Goal: Task Accomplishment & Management: Use online tool/utility

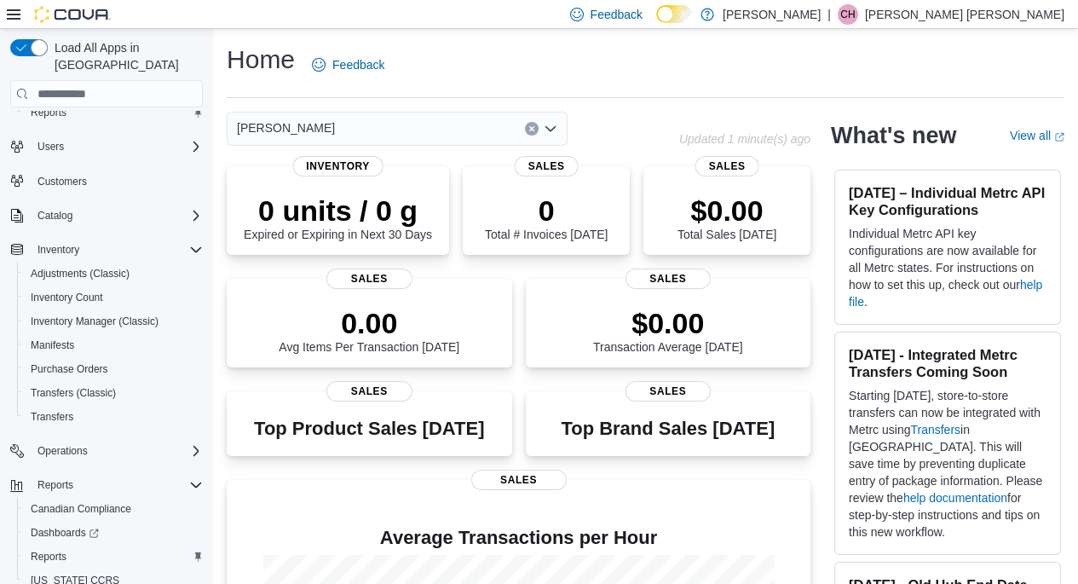
scroll to position [85, 0]
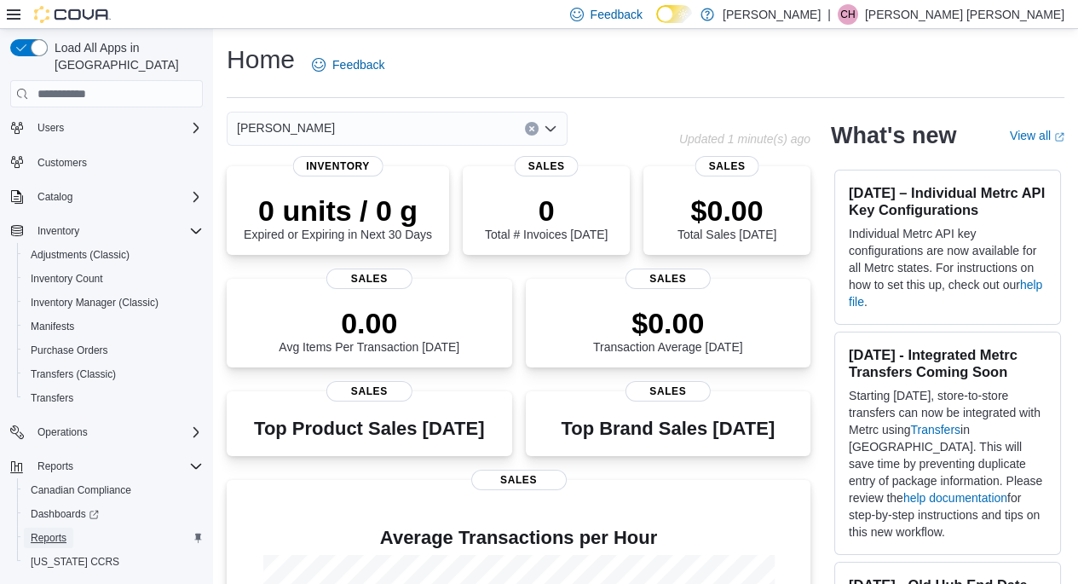
click at [48, 531] on span "Reports" at bounding box center [49, 538] width 36 height 14
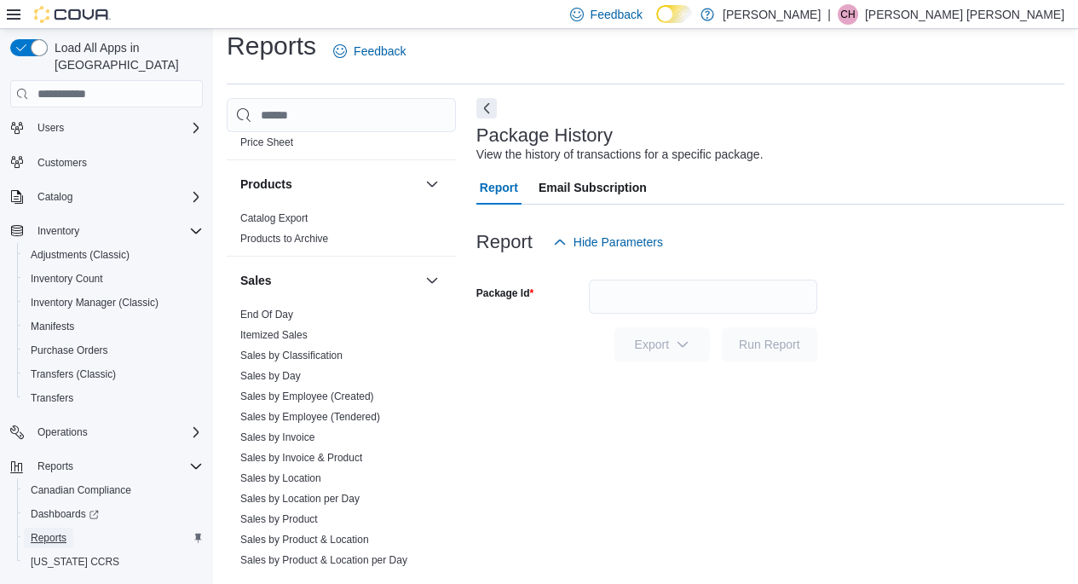
scroll to position [1279, 0]
click at [297, 511] on link "Sales by Product" at bounding box center [279, 517] width 78 height 12
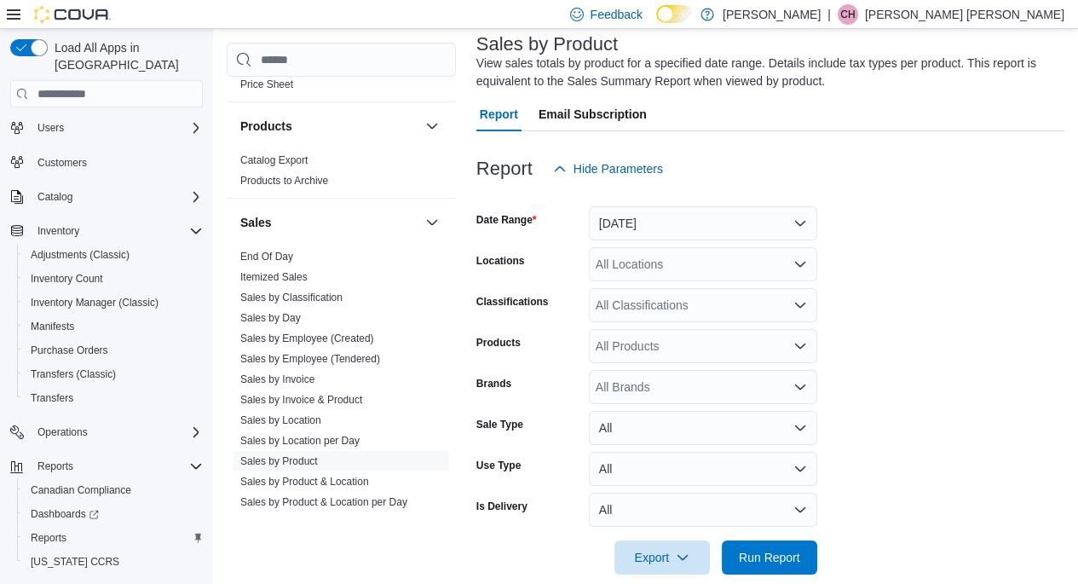
scroll to position [130, 0]
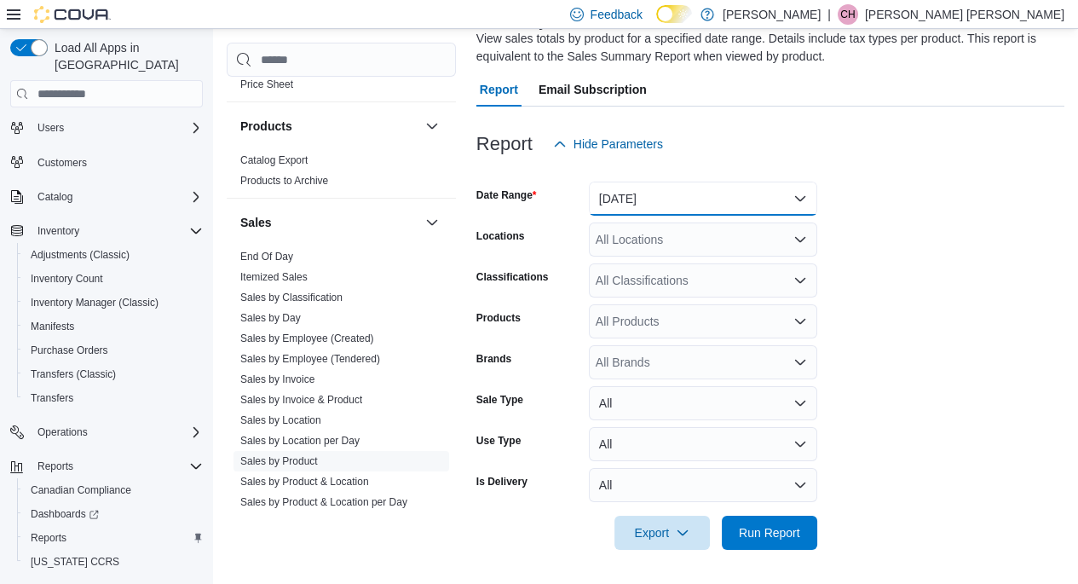
click at [792, 200] on button "Yesterday" at bounding box center [703, 199] width 228 height 34
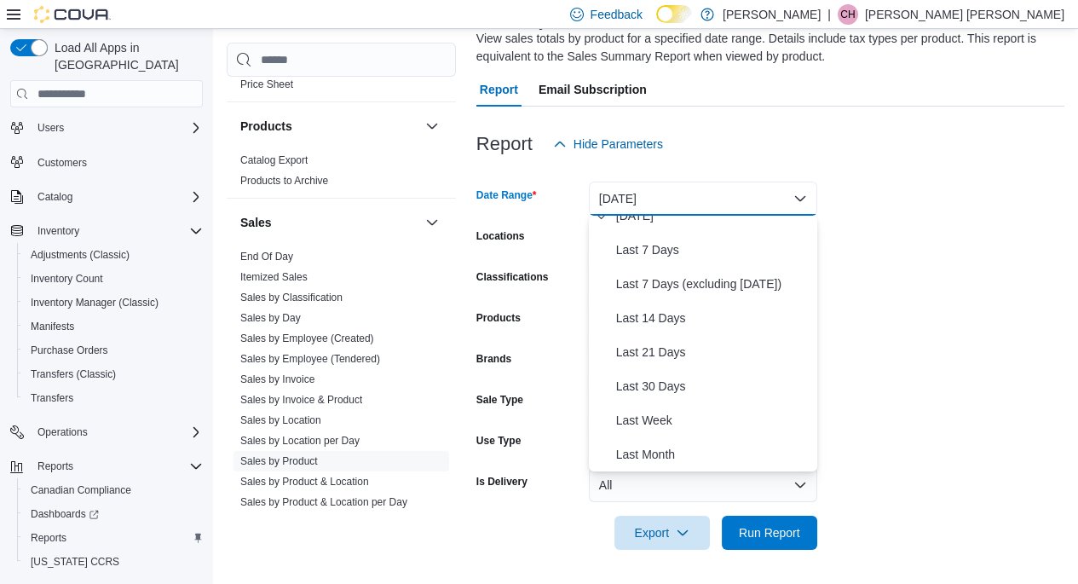
scroll to position [0, 0]
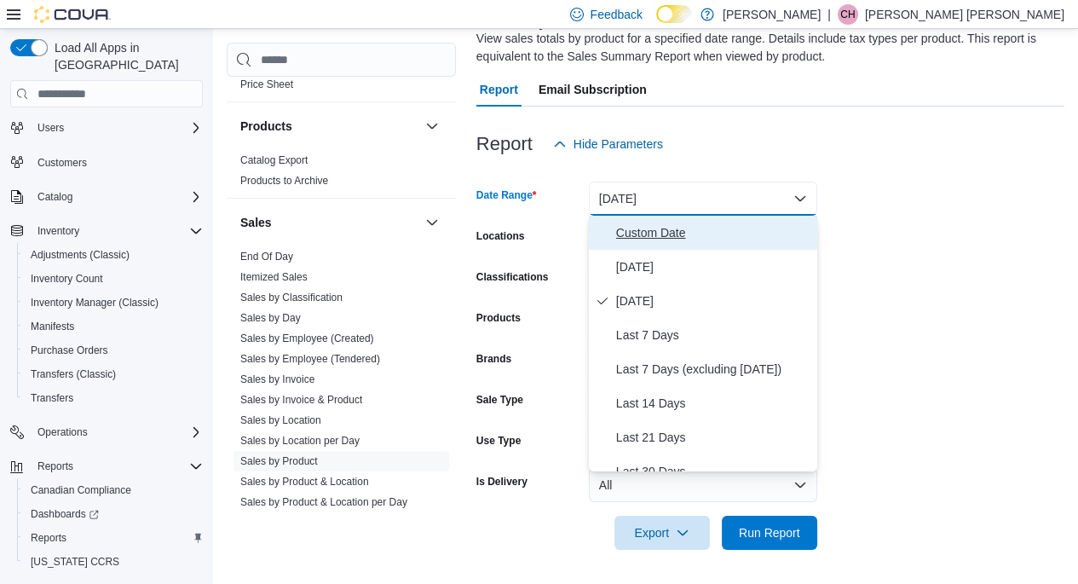
click at [660, 242] on span "Custom Date" at bounding box center [713, 232] width 194 height 20
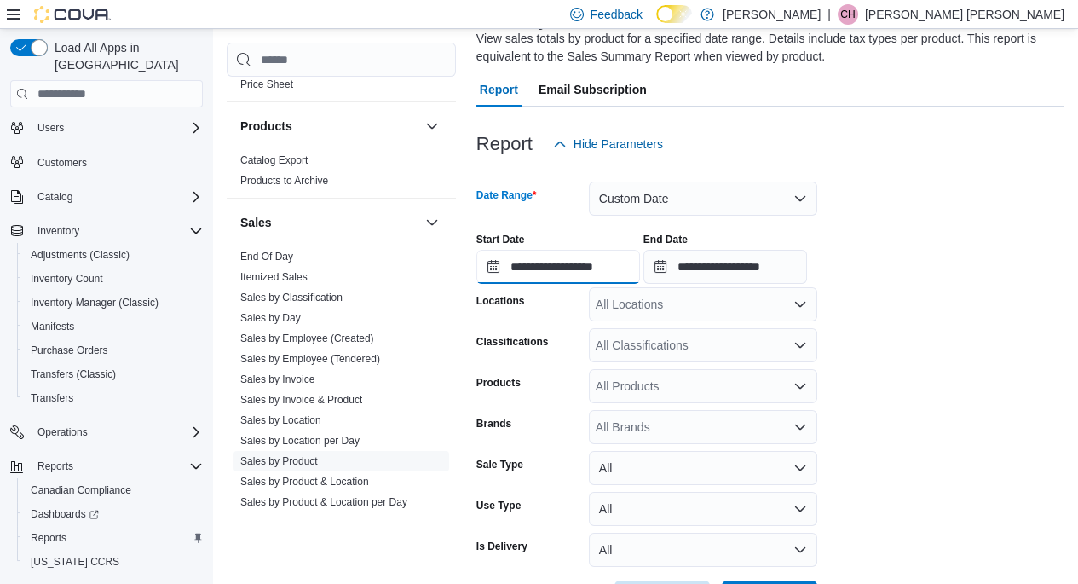
click at [492, 268] on input "**********" at bounding box center [558, 267] width 164 height 34
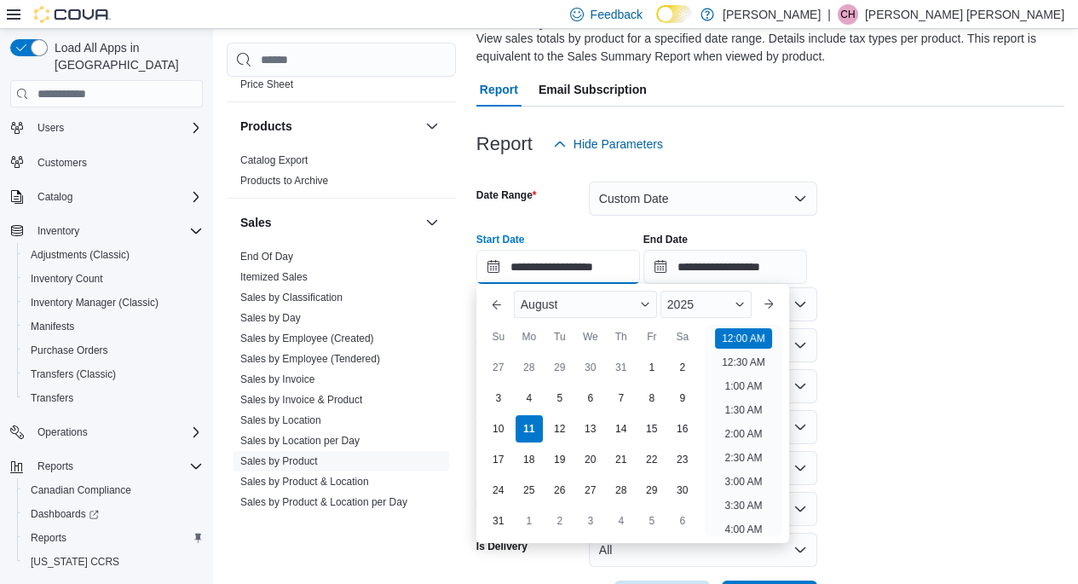
scroll to position [53, 0]
click at [660, 401] on div "8" at bounding box center [651, 397] width 27 height 27
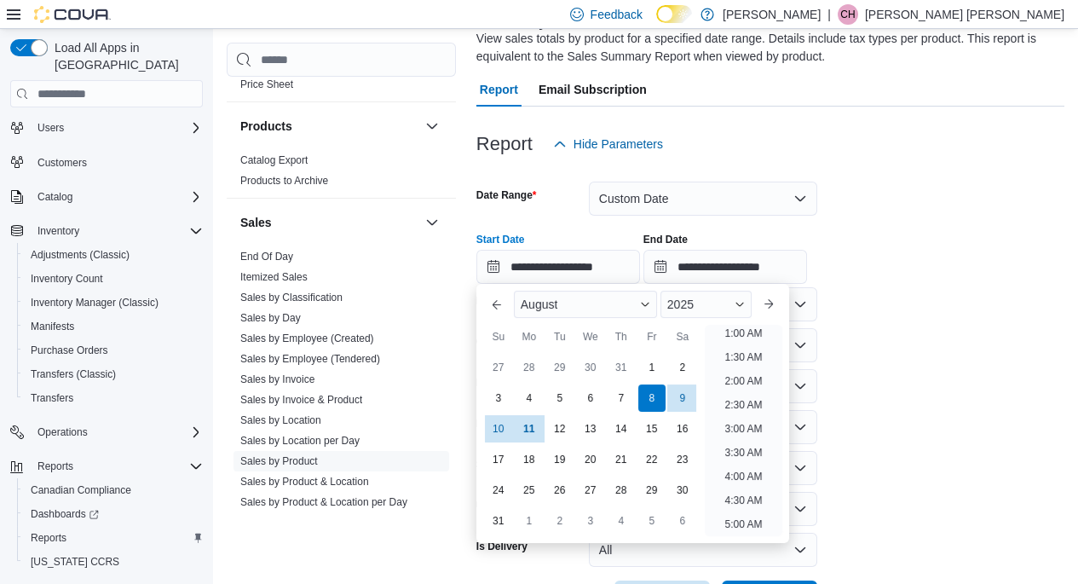
scroll to position [3, 0]
click at [499, 426] on div "10" at bounding box center [498, 428] width 27 height 27
click at [656, 398] on div "8" at bounding box center [651, 397] width 27 height 27
type input "**********"
click at [914, 338] on form "**********" at bounding box center [770, 387] width 588 height 453
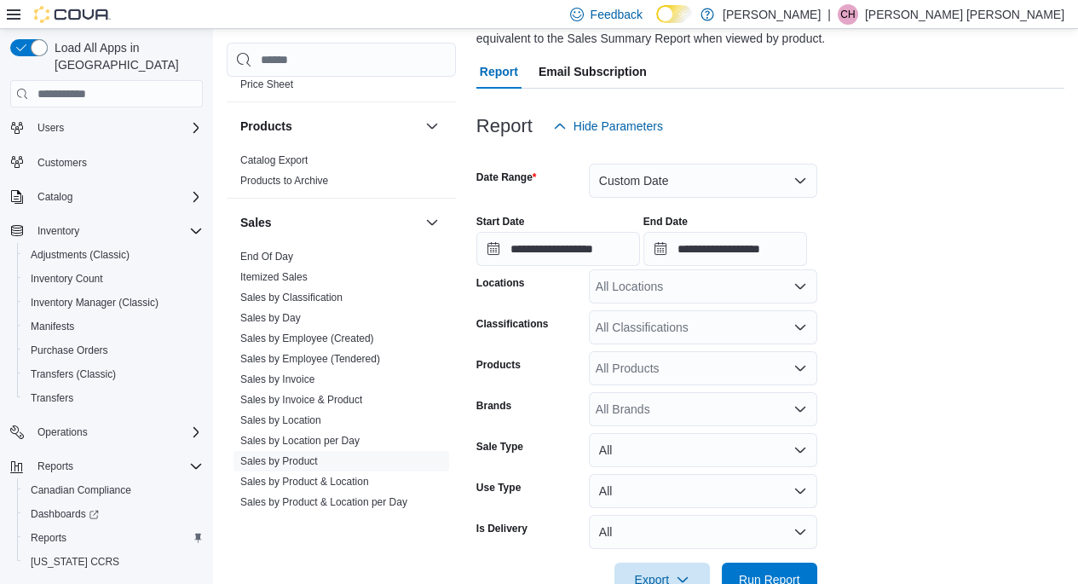
scroll to position [194, 0]
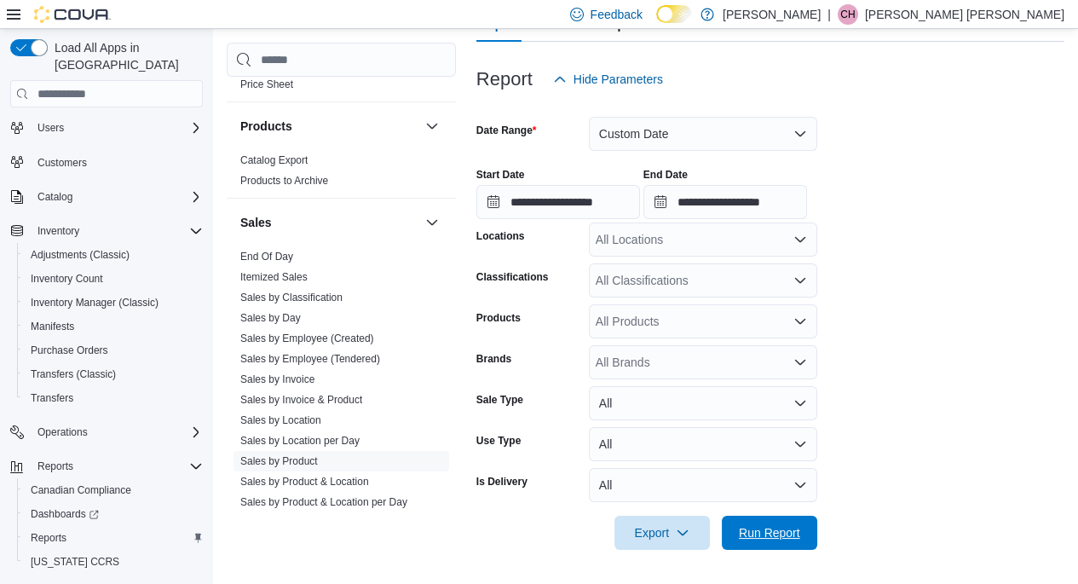
click at [784, 543] on span "Run Report" at bounding box center [769, 533] width 75 height 34
click at [661, 532] on span "Export" at bounding box center [662, 533] width 75 height 34
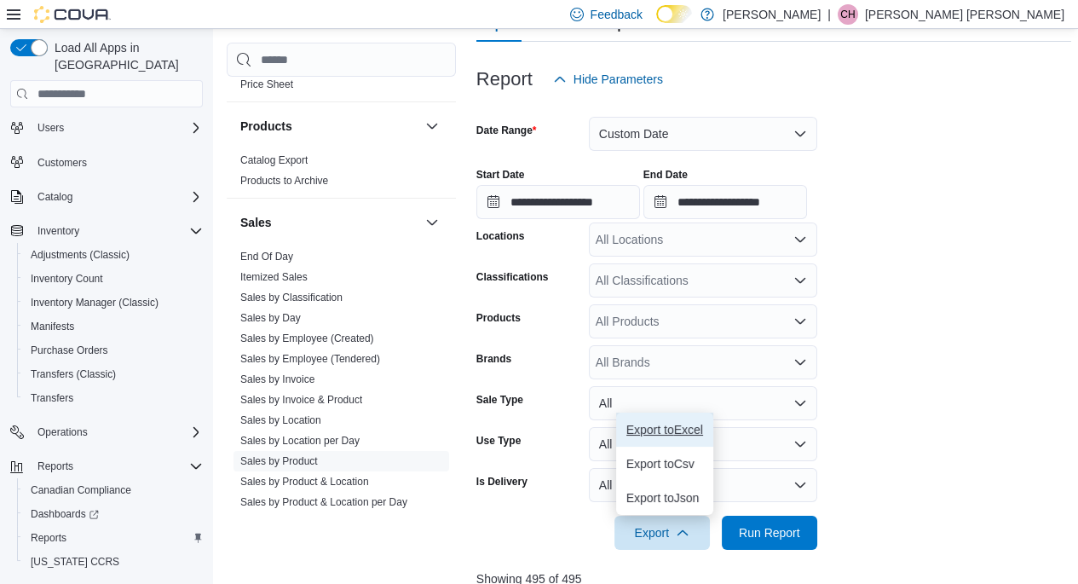
click at [675, 432] on span "Export to Excel" at bounding box center [664, 430] width 77 height 14
